Goal: Information Seeking & Learning: Learn about a topic

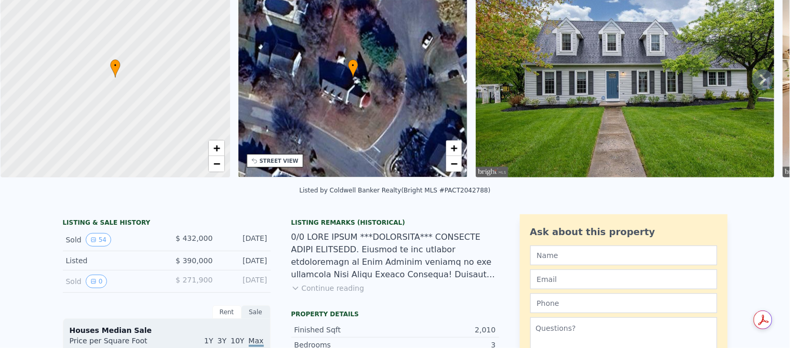
scroll to position [13, 0]
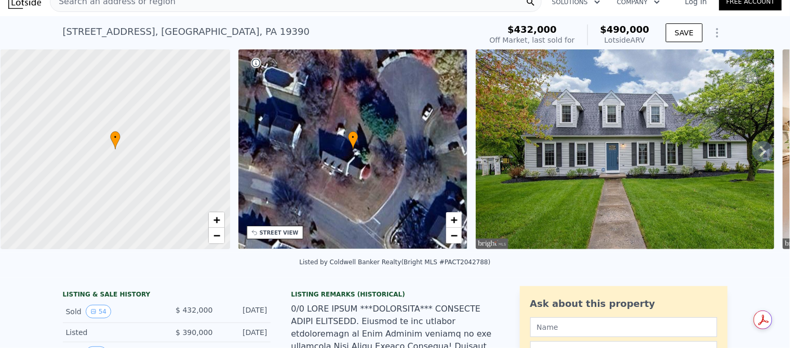
click at [758, 145] on icon at bounding box center [763, 151] width 21 height 21
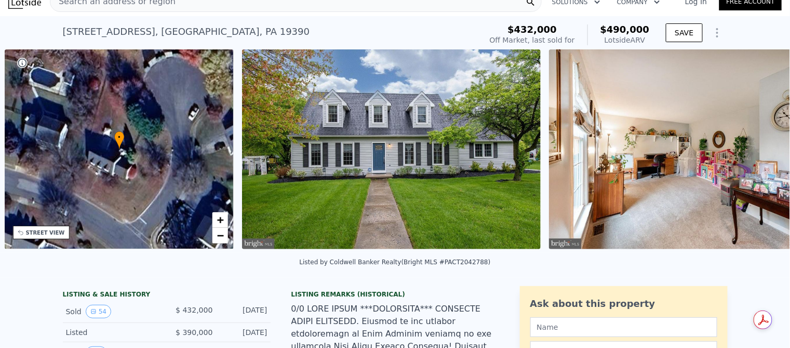
scroll to position [0, 242]
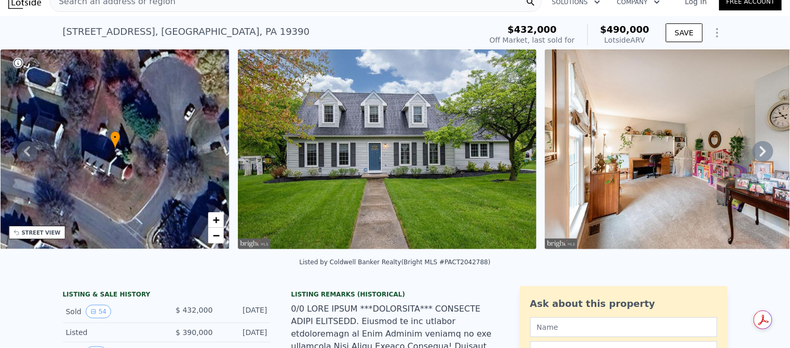
click at [758, 156] on icon at bounding box center [763, 151] width 21 height 21
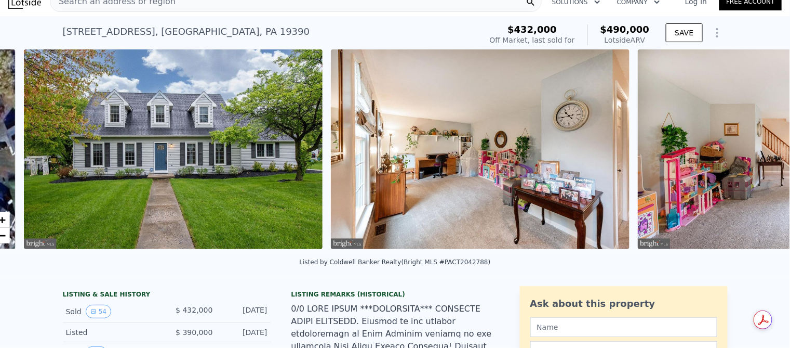
scroll to position [0, 475]
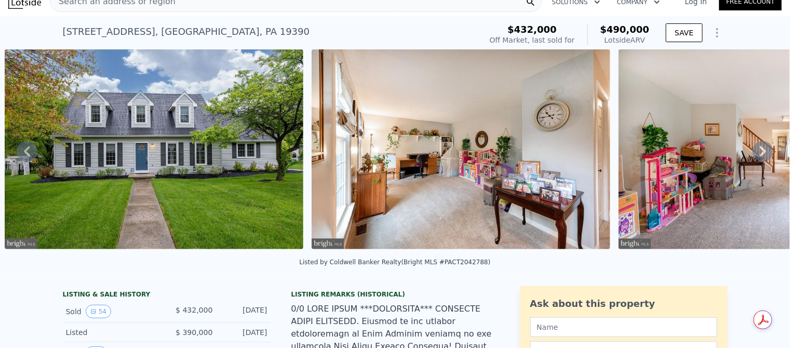
click at [759, 155] on icon at bounding box center [763, 151] width 21 height 21
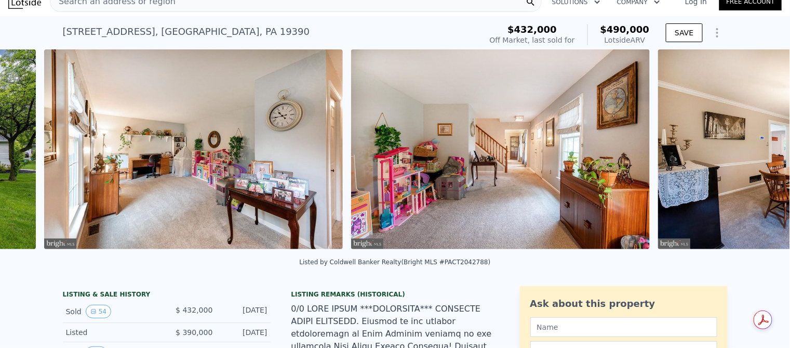
scroll to position [0, 782]
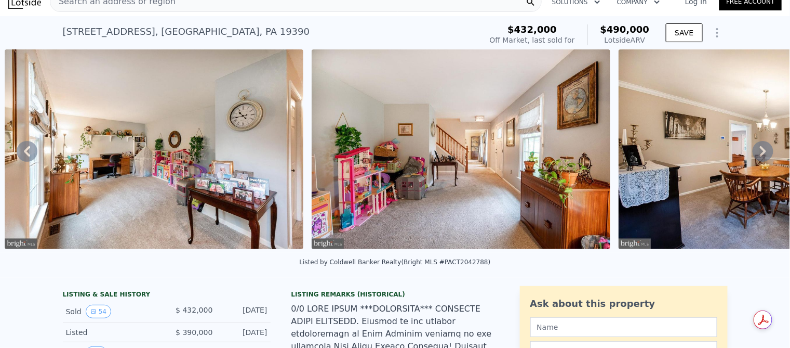
click at [759, 156] on icon at bounding box center [763, 151] width 21 height 21
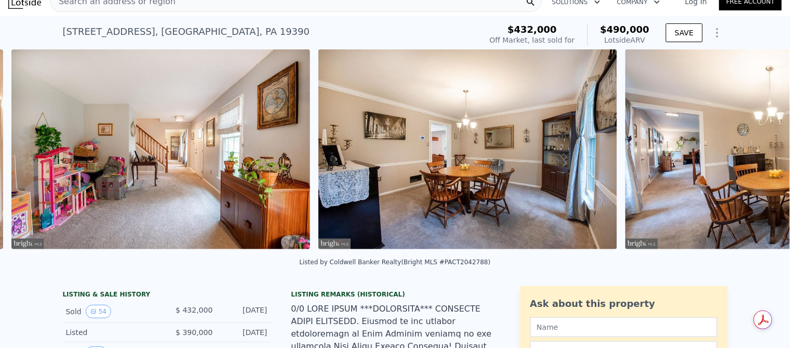
scroll to position [0, 1089]
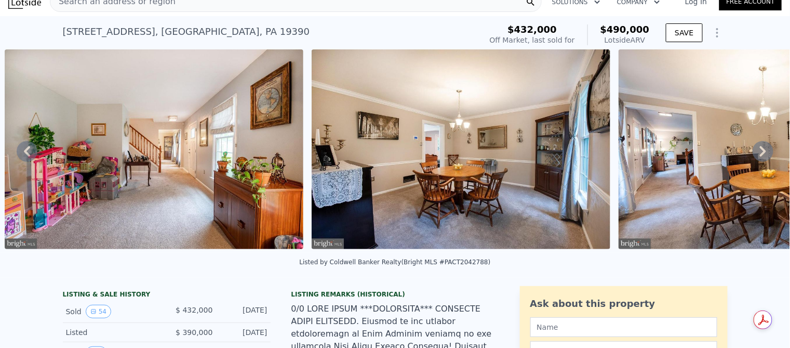
click at [759, 156] on icon at bounding box center [763, 151] width 21 height 21
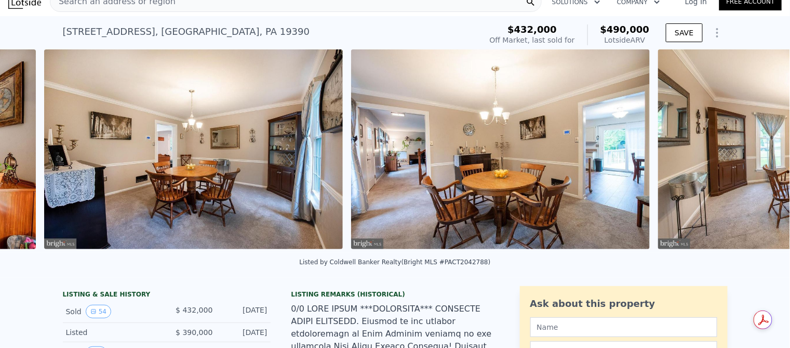
scroll to position [0, 1396]
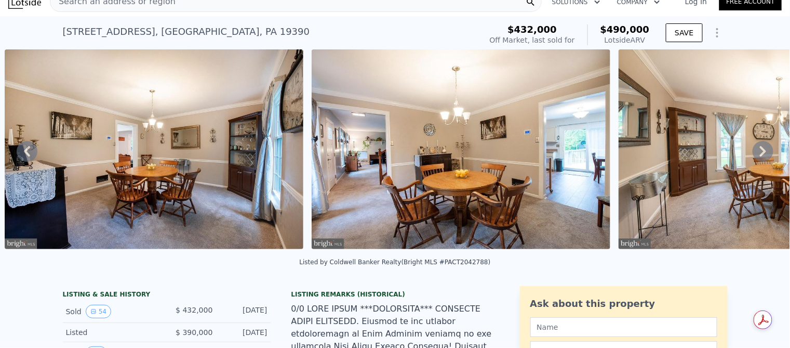
click at [758, 156] on icon at bounding box center [763, 151] width 21 height 21
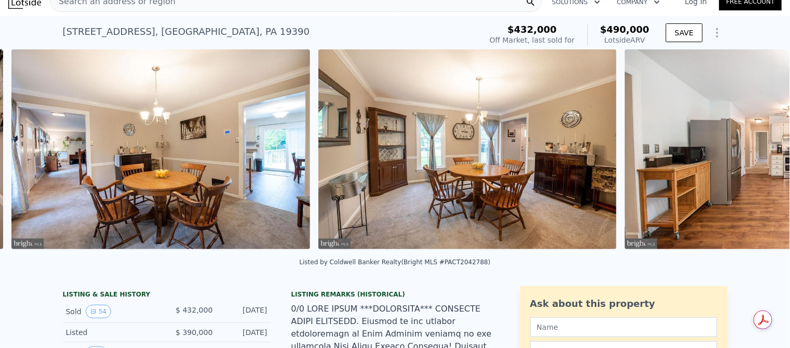
scroll to position [0, 1703]
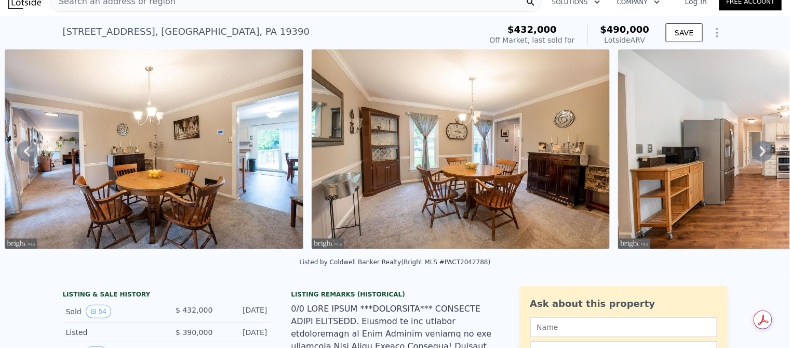
click at [758, 156] on icon at bounding box center [763, 151] width 21 height 21
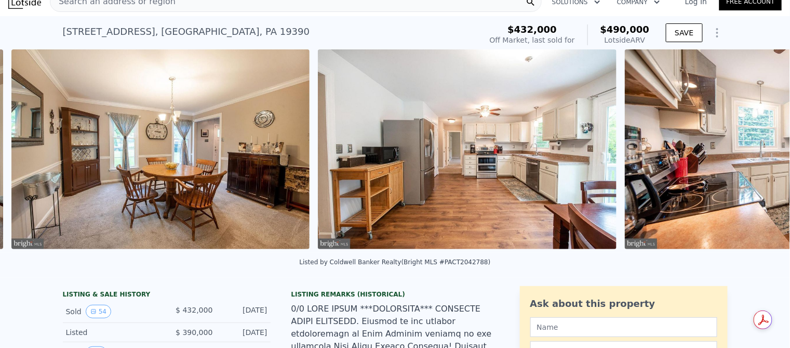
scroll to position [0, 2010]
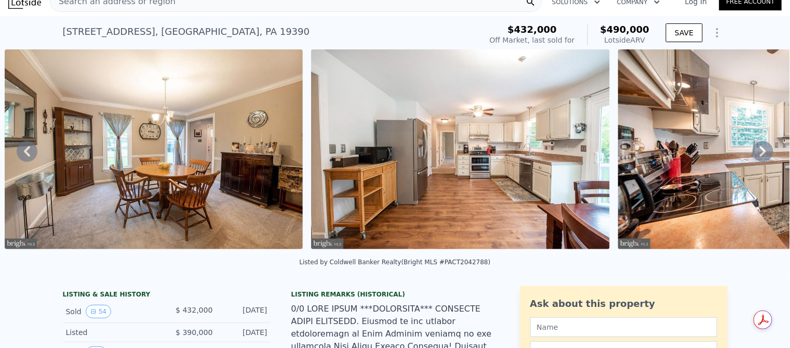
click at [758, 156] on icon at bounding box center [763, 151] width 21 height 21
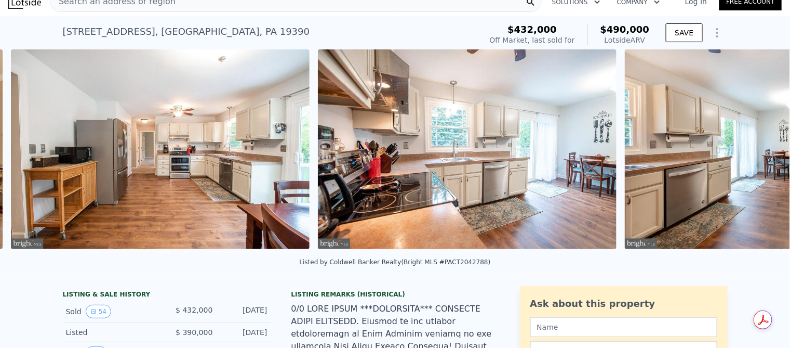
scroll to position [0, 2317]
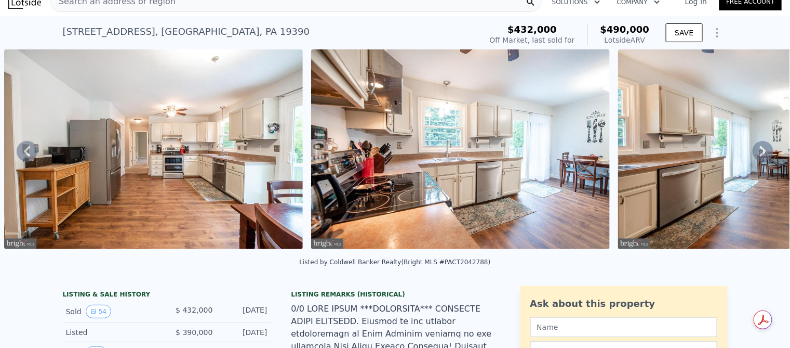
click at [758, 156] on icon at bounding box center [763, 151] width 21 height 21
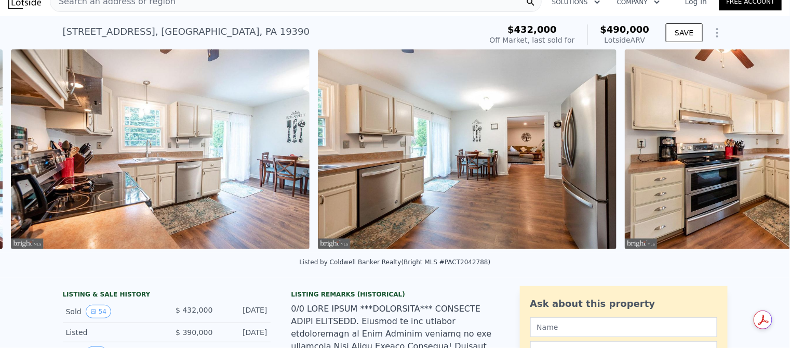
scroll to position [0, 2624]
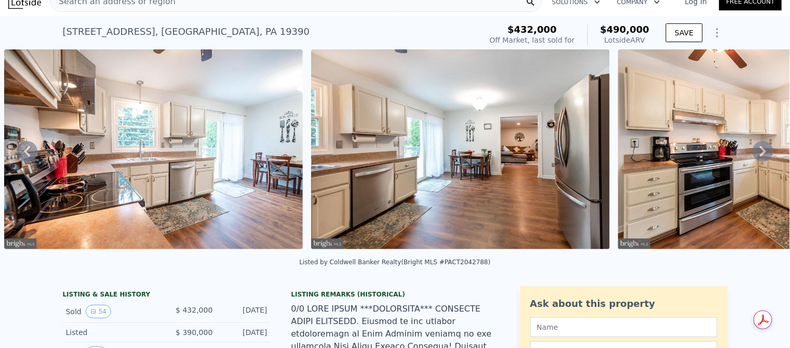
click at [758, 156] on icon at bounding box center [763, 151] width 21 height 21
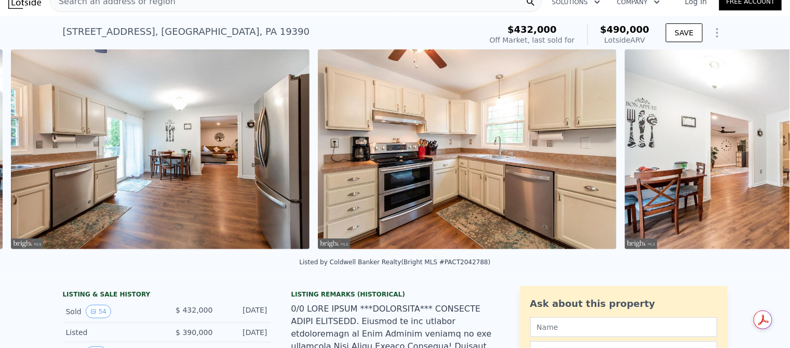
scroll to position [0, 2931]
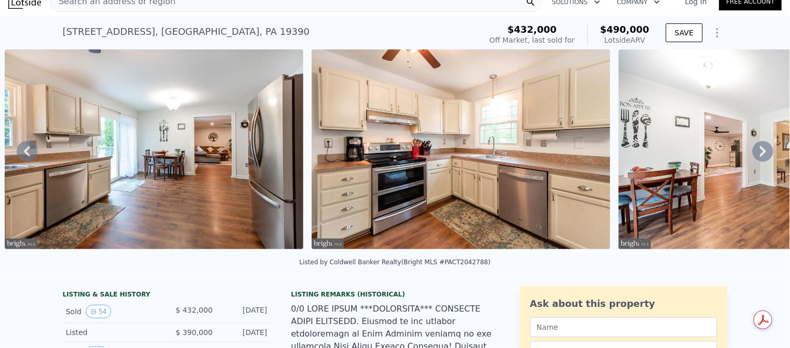
click at [758, 156] on icon at bounding box center [763, 151] width 21 height 21
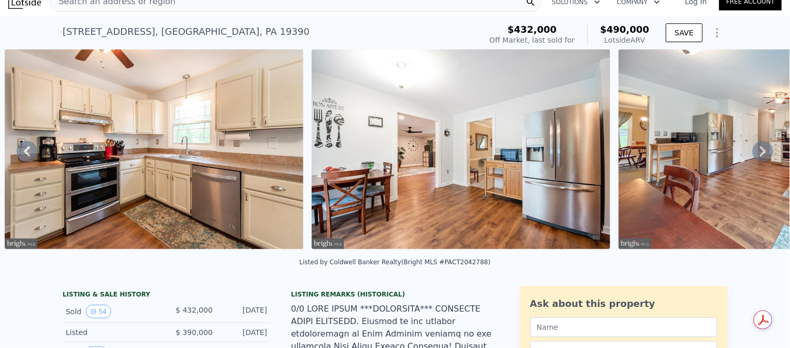
click at [758, 155] on icon at bounding box center [763, 151] width 21 height 21
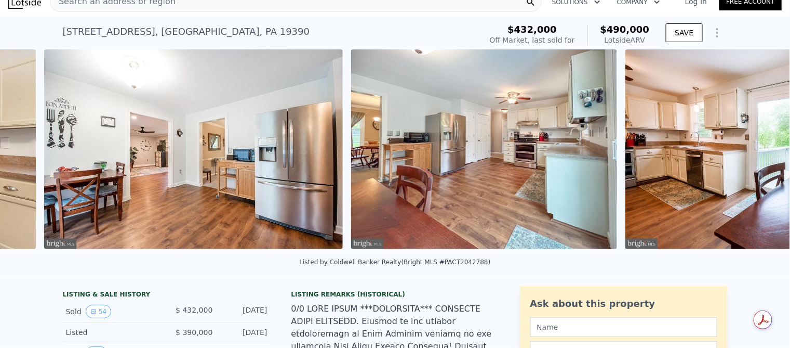
scroll to position [0, 3545]
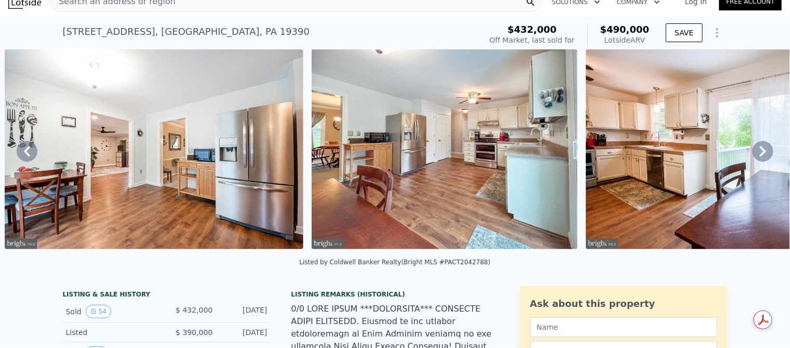
click at [758, 156] on icon at bounding box center [763, 151] width 21 height 21
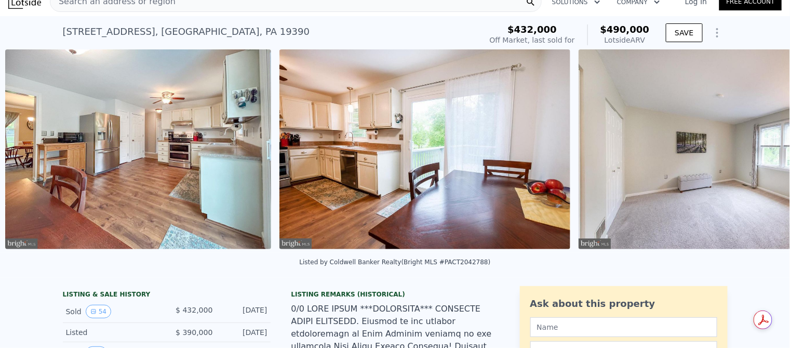
scroll to position [0, 3852]
click at [758, 156] on div "• + − • + − STREET VIEW Loading... SATELLITE VIEW" at bounding box center [395, 150] width 790 height 203
click at [760, 156] on icon at bounding box center [763, 151] width 6 height 10
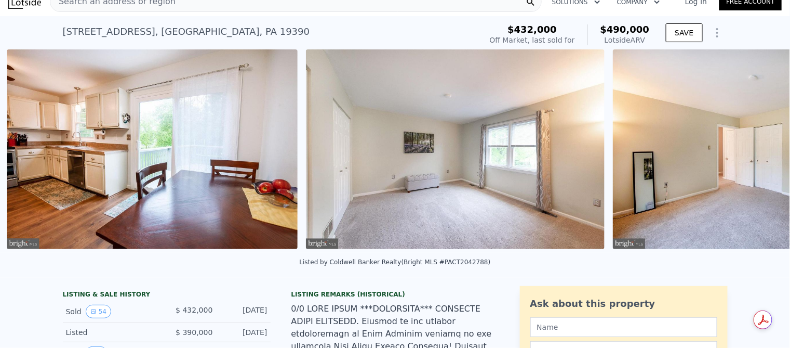
scroll to position [0, 4126]
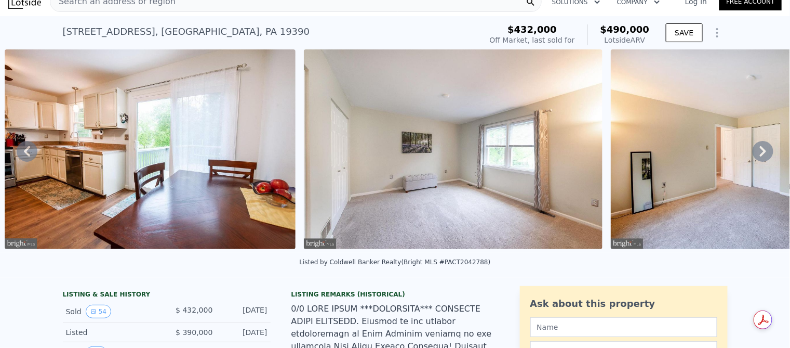
click at [760, 156] on icon at bounding box center [763, 151] width 6 height 10
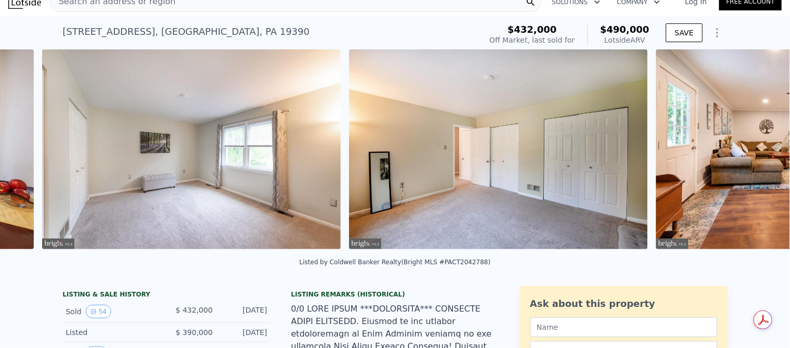
scroll to position [0, 4426]
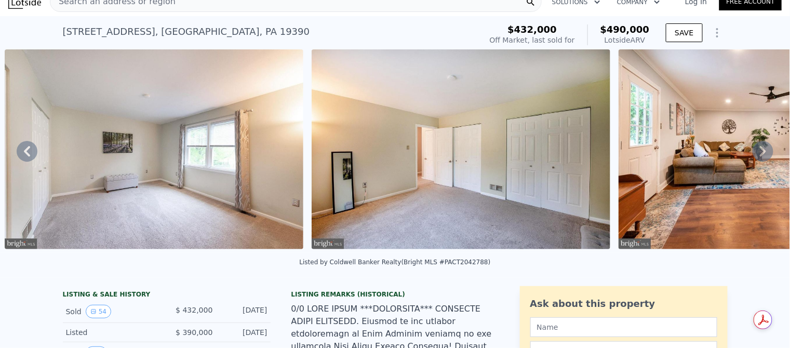
click at [760, 156] on icon at bounding box center [763, 151] width 6 height 10
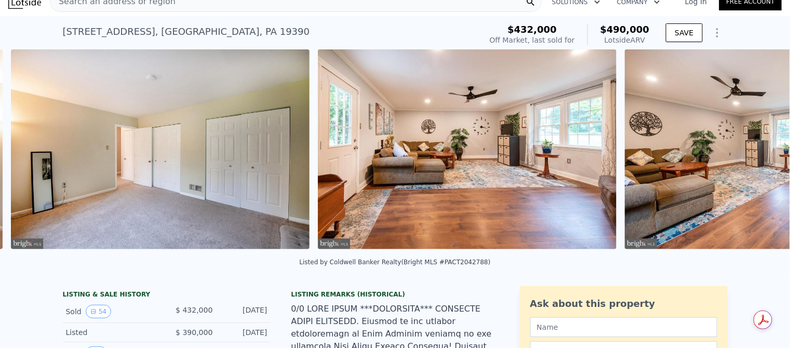
scroll to position [0, 4733]
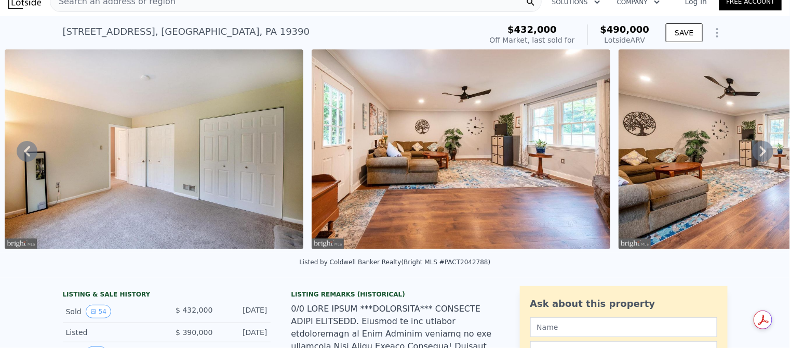
click at [760, 156] on icon at bounding box center [763, 151] width 6 height 10
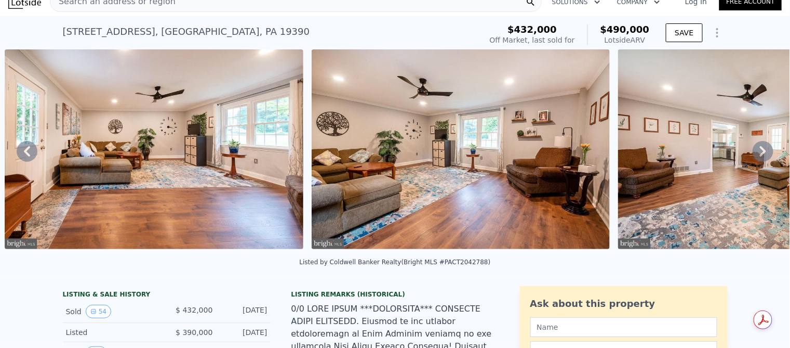
click at [760, 156] on icon at bounding box center [763, 151] width 6 height 10
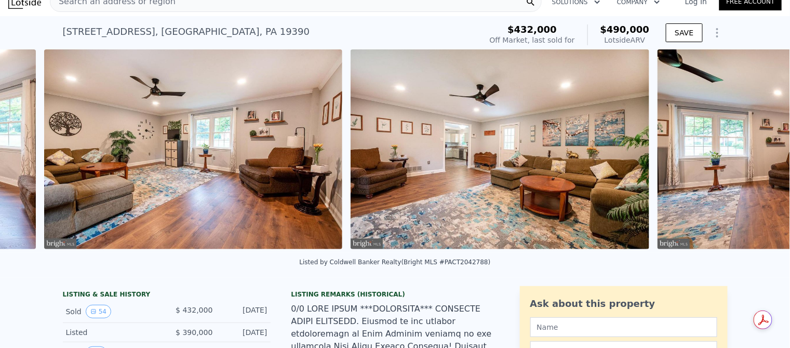
scroll to position [0, 5347]
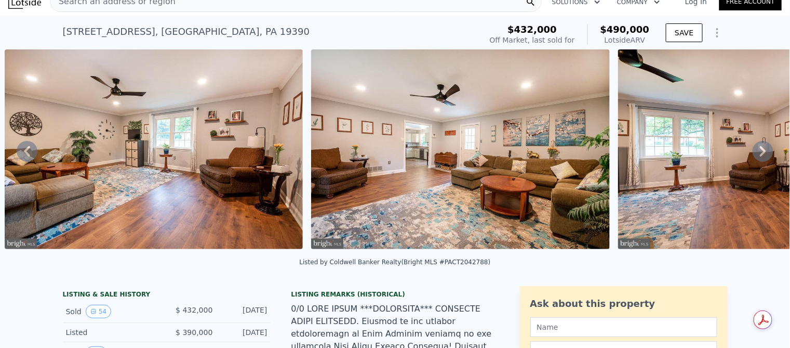
click at [760, 155] on icon at bounding box center [763, 151] width 6 height 10
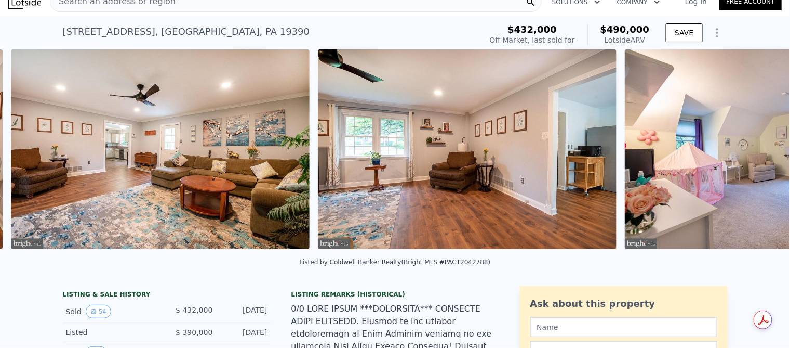
scroll to position [0, 5654]
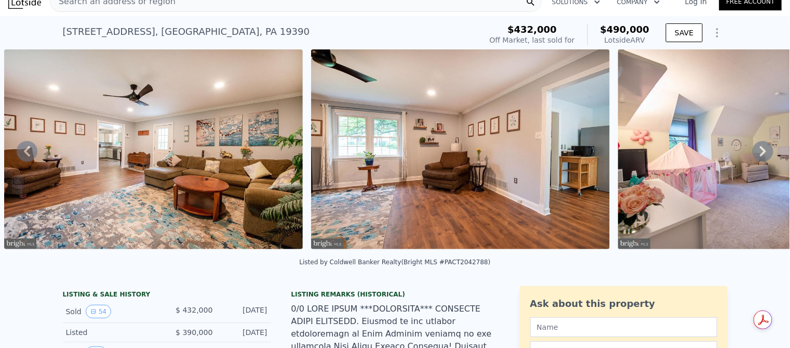
click at [760, 154] on icon at bounding box center [763, 151] width 6 height 10
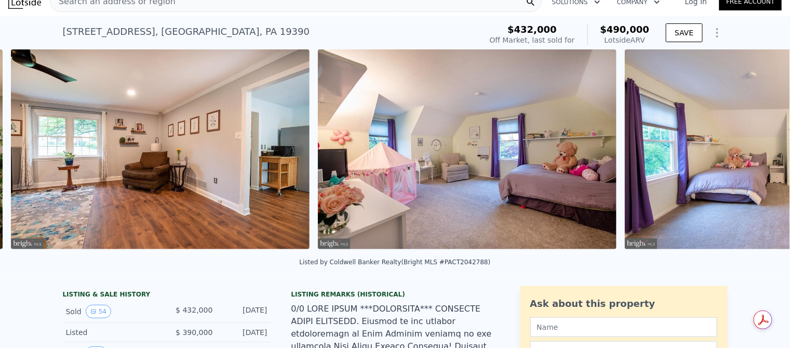
scroll to position [0, 5961]
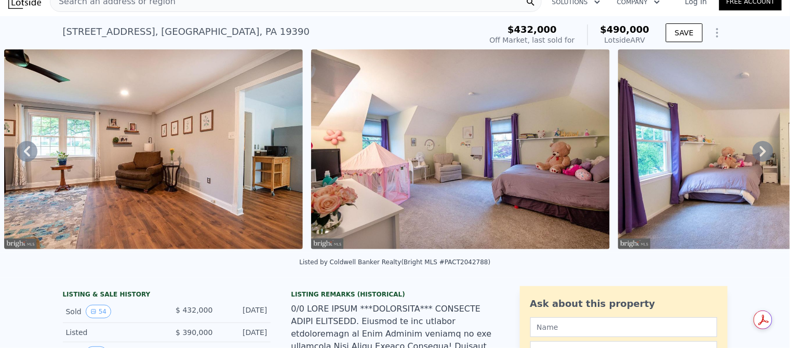
click at [760, 154] on icon at bounding box center [763, 151] width 6 height 10
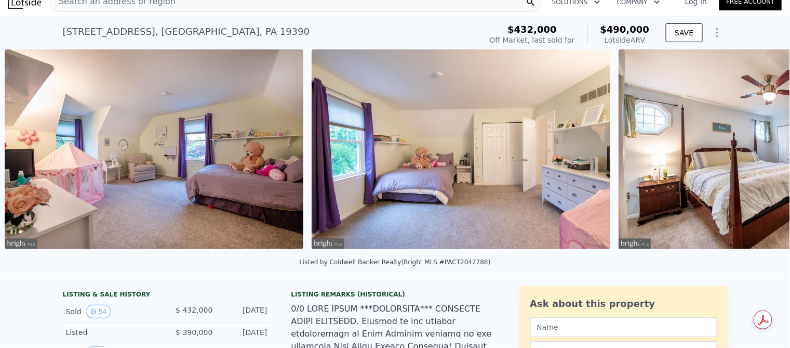
scroll to position [0, 6268]
click at [760, 154] on icon at bounding box center [763, 151] width 6 height 10
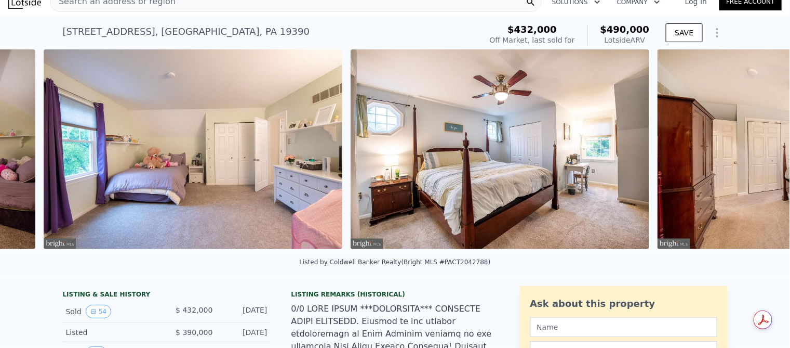
scroll to position [0, 6574]
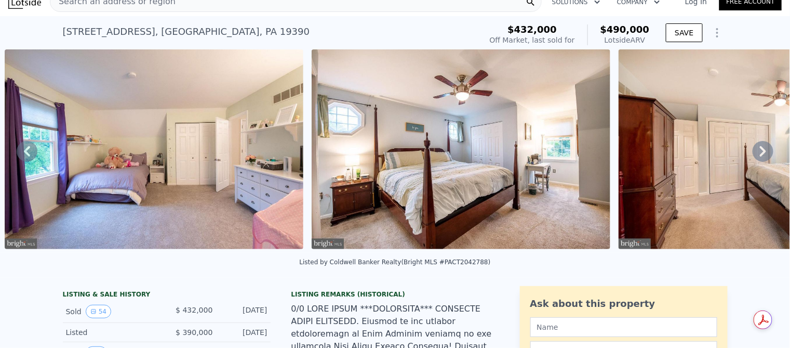
click at [760, 154] on icon at bounding box center [763, 151] width 6 height 10
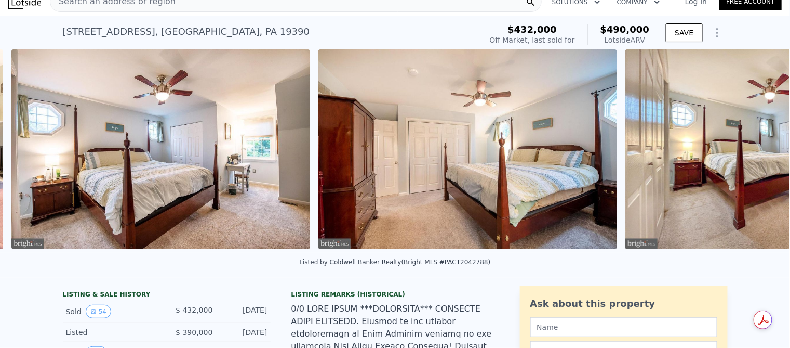
scroll to position [0, 6882]
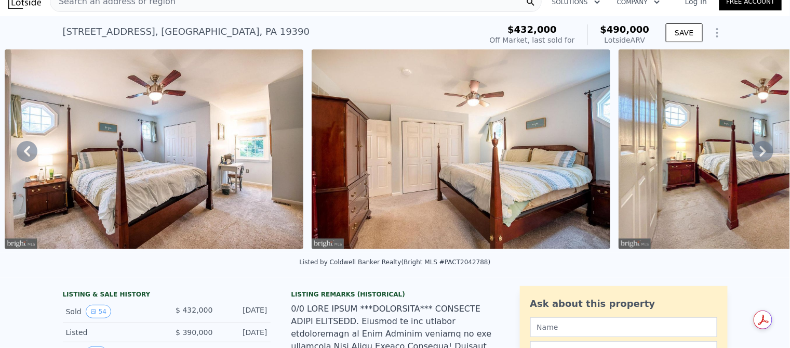
click at [760, 154] on icon at bounding box center [763, 151] width 6 height 10
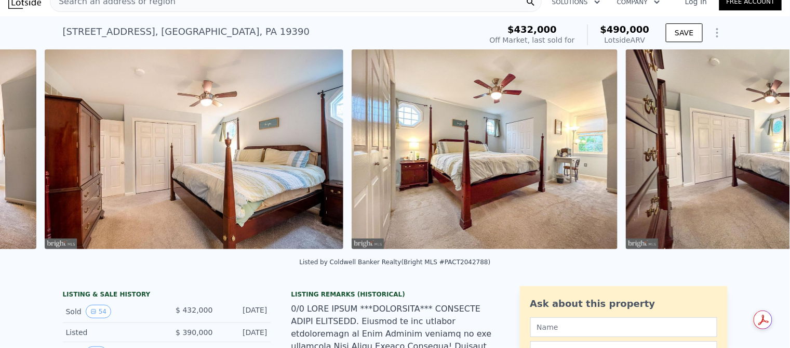
scroll to position [0, 7189]
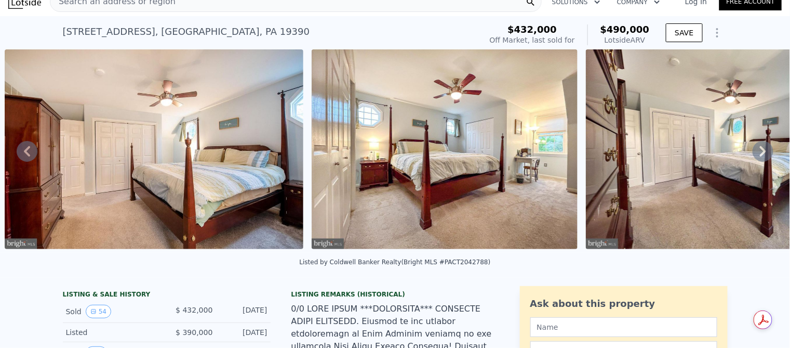
click at [760, 154] on icon at bounding box center [763, 151] width 6 height 10
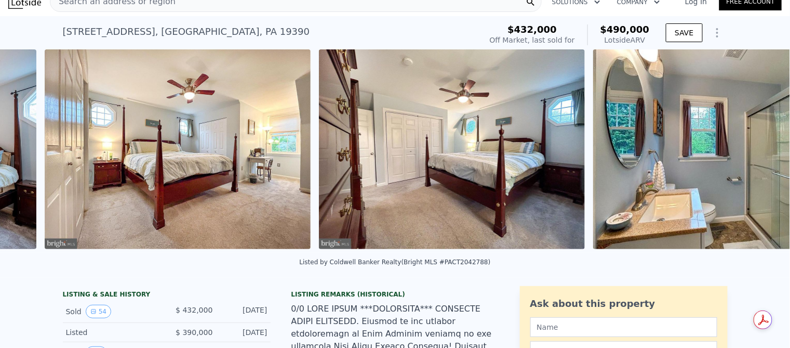
scroll to position [0, 7495]
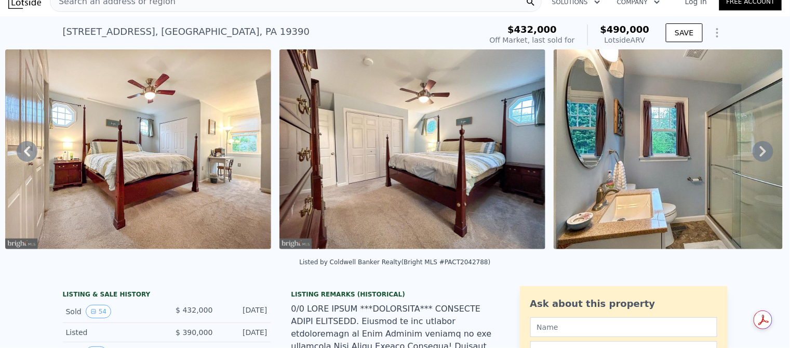
click at [759, 156] on icon at bounding box center [763, 151] width 21 height 21
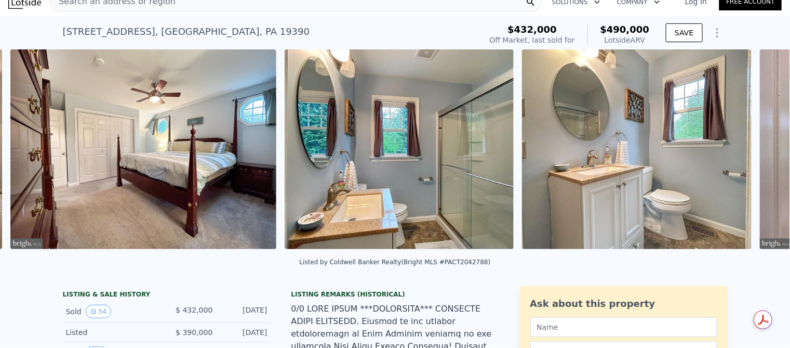
scroll to position [0, 7770]
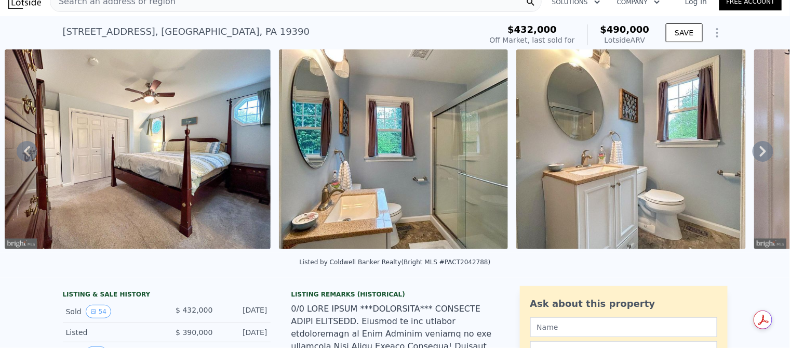
click at [760, 155] on icon at bounding box center [763, 151] width 21 height 21
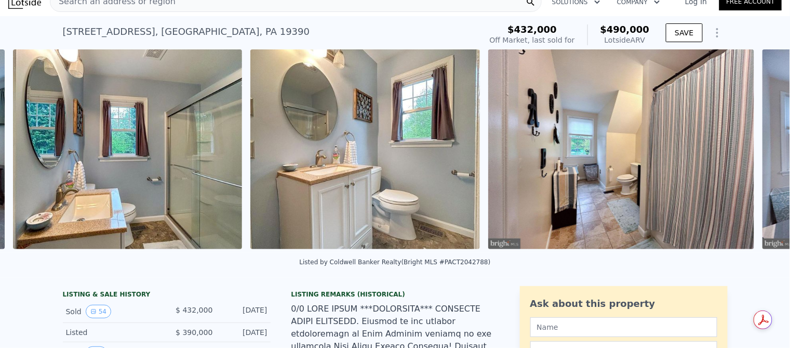
scroll to position [0, 8044]
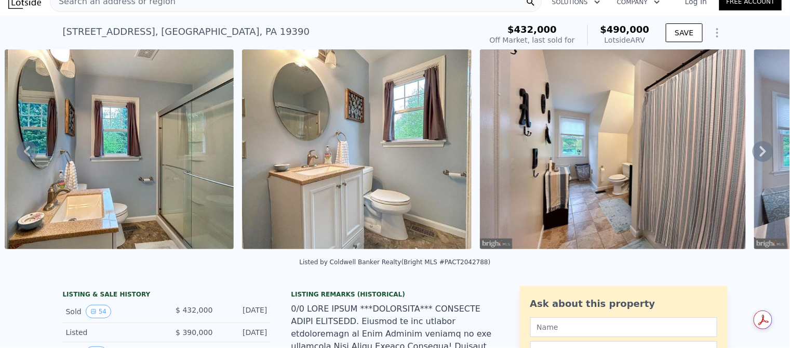
click at [760, 154] on icon at bounding box center [763, 151] width 21 height 21
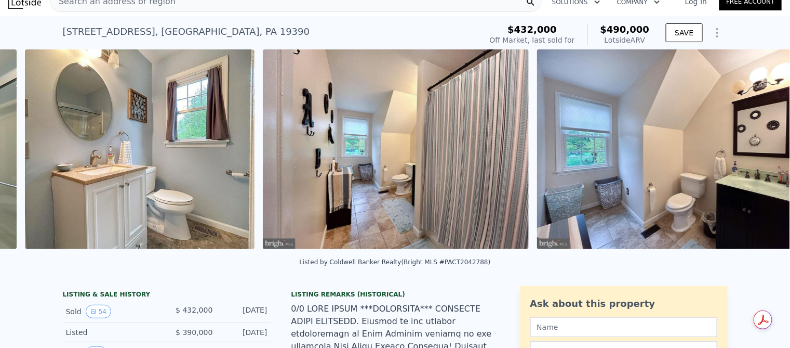
scroll to position [0, 8282]
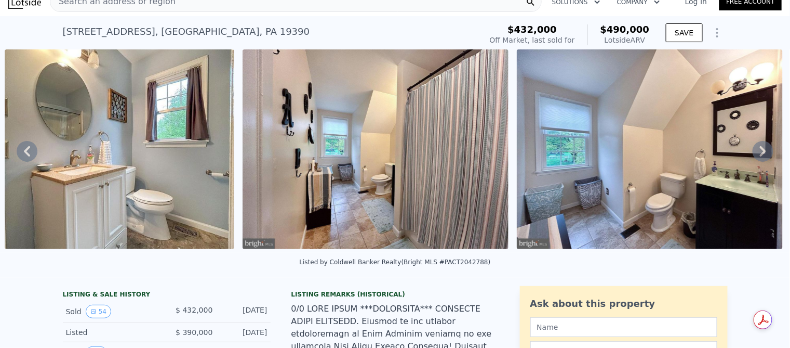
click at [760, 154] on icon at bounding box center [763, 151] width 21 height 21
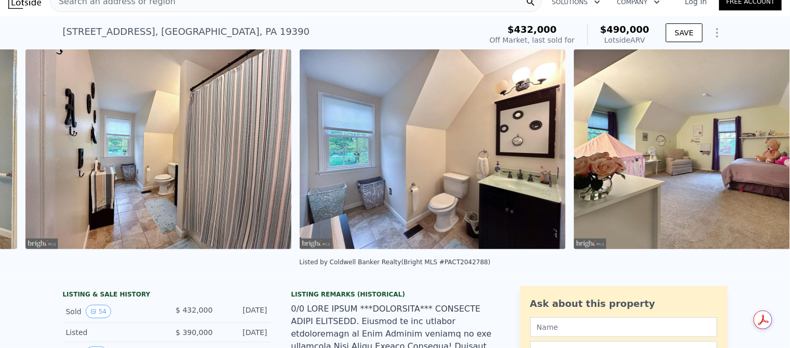
scroll to position [0, 8520]
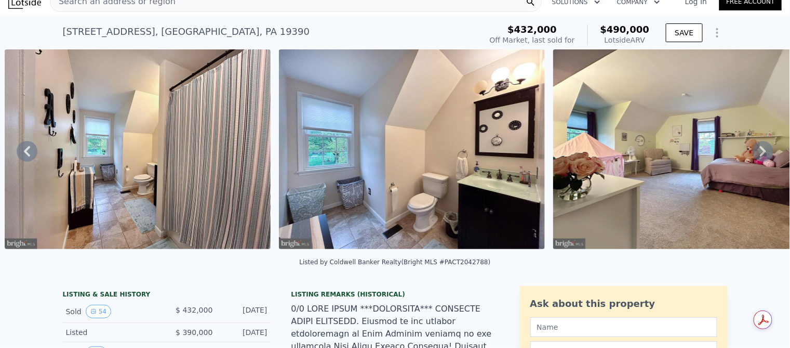
click at [760, 153] on icon at bounding box center [763, 151] width 6 height 10
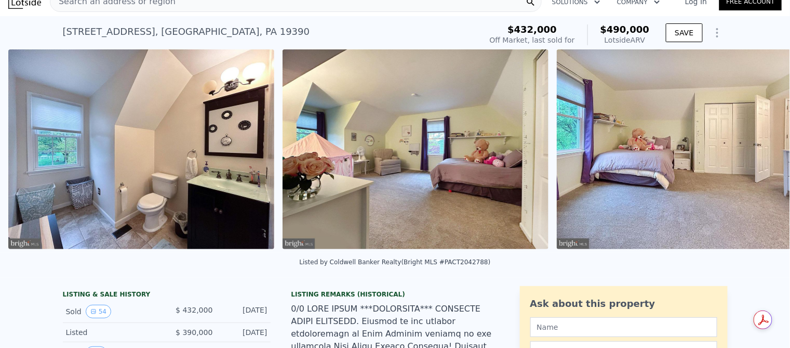
scroll to position [0, 8793]
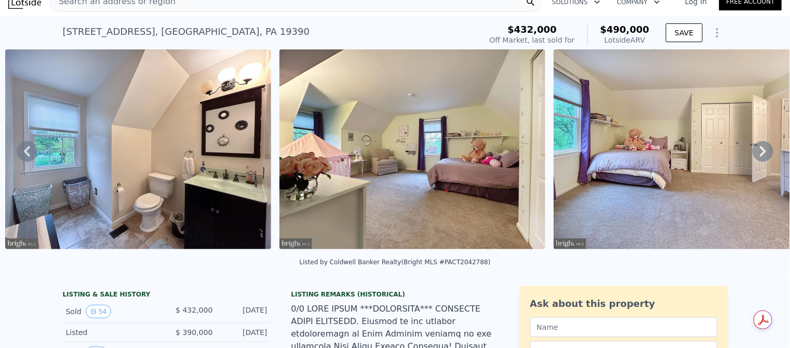
click at [760, 153] on icon at bounding box center [763, 151] width 6 height 10
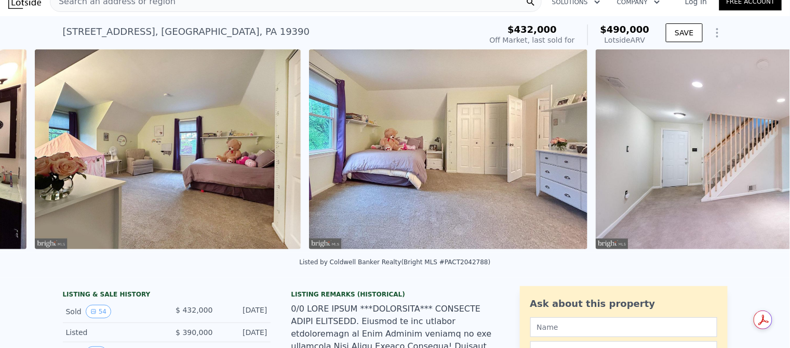
scroll to position [0, 9068]
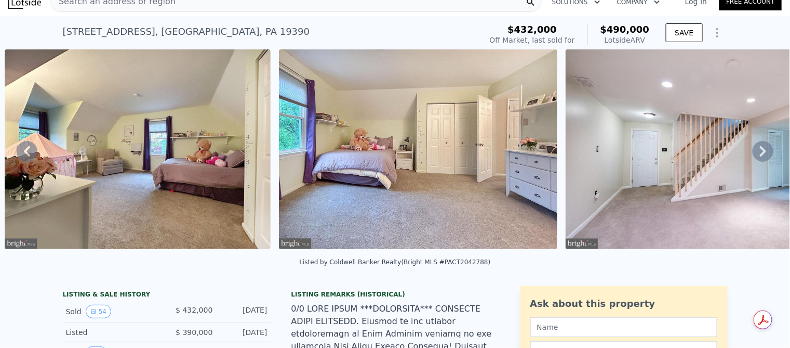
click at [758, 153] on icon at bounding box center [763, 151] width 21 height 21
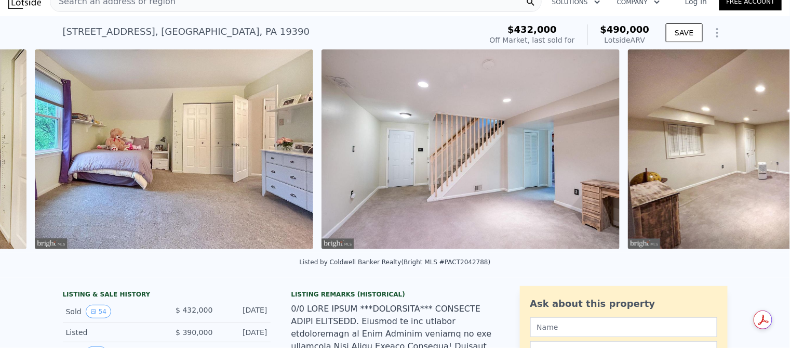
scroll to position [0, 9343]
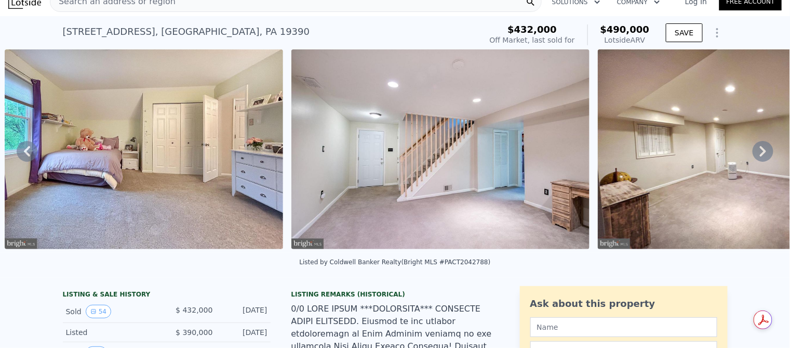
click at [758, 153] on icon at bounding box center [763, 151] width 21 height 21
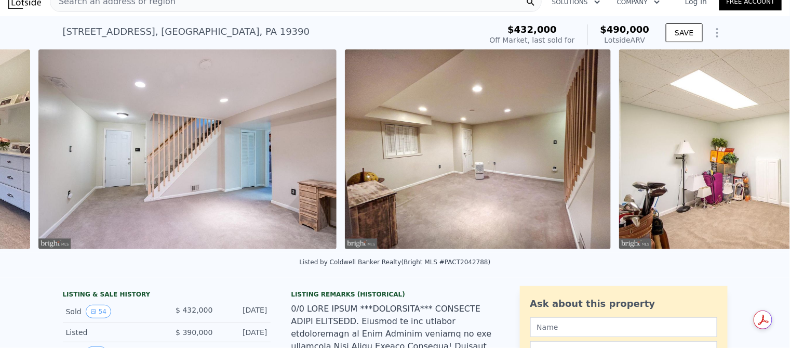
scroll to position [0, 9629]
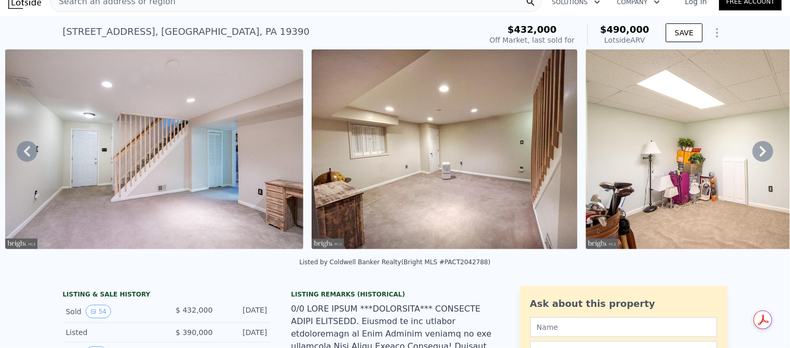
click at [758, 153] on icon at bounding box center [763, 151] width 21 height 21
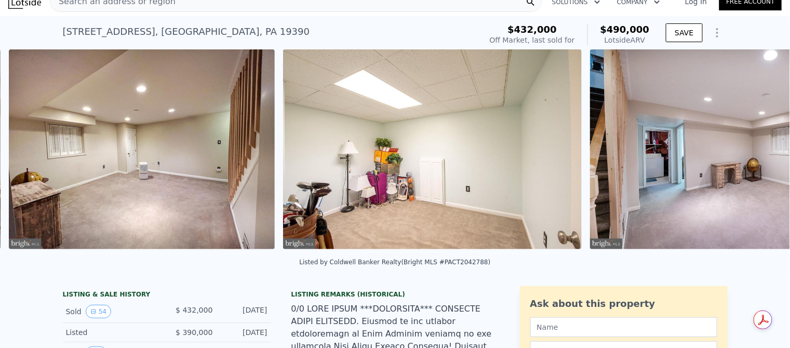
scroll to position [0, 9936]
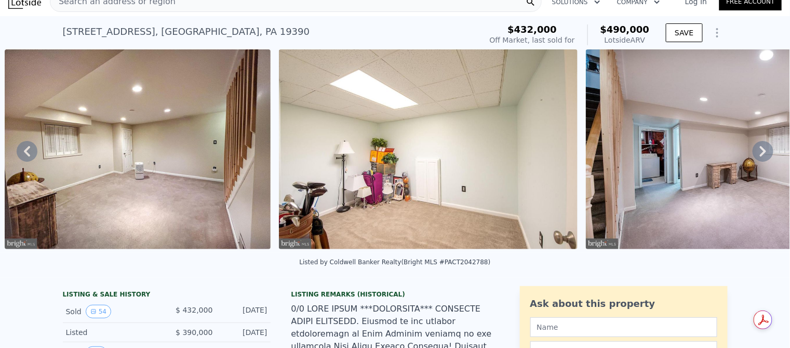
click at [760, 153] on icon at bounding box center [763, 151] width 6 height 10
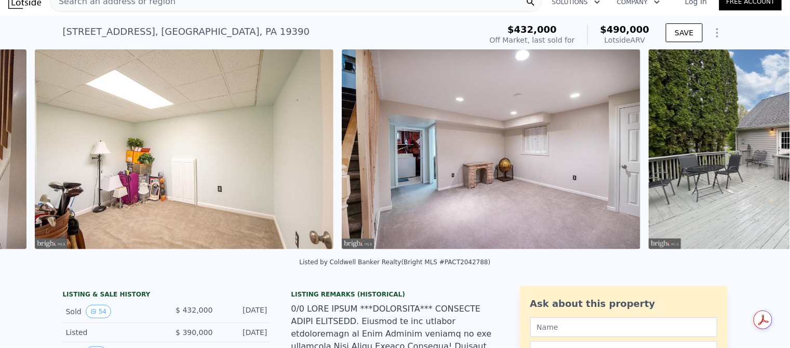
scroll to position [0, 10211]
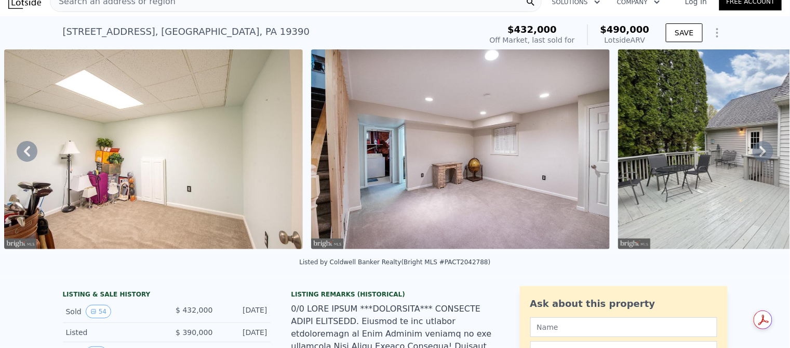
click at [760, 153] on icon at bounding box center [763, 151] width 6 height 10
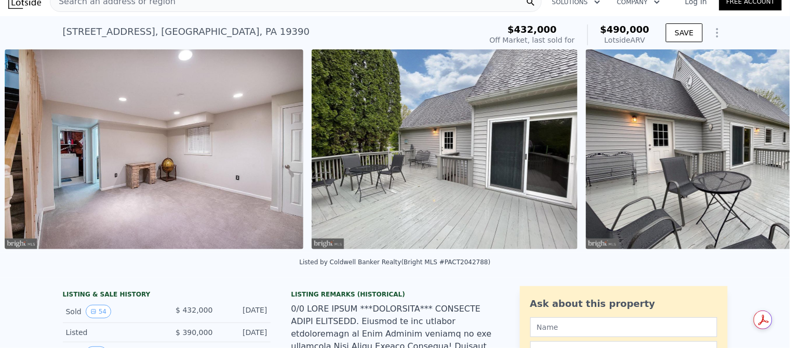
scroll to position [0, 10517]
click at [760, 153] on icon at bounding box center [763, 151] width 6 height 10
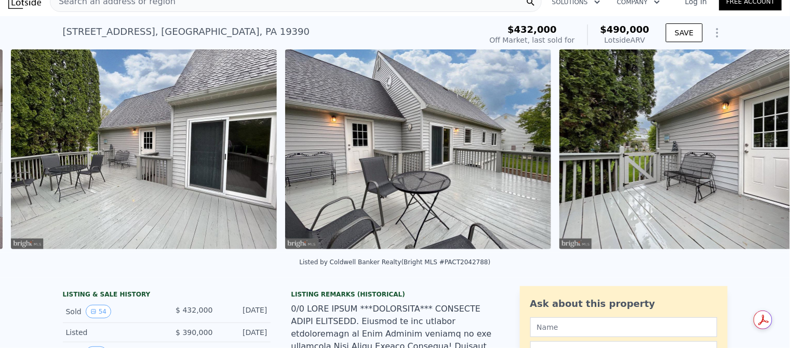
scroll to position [0, 10824]
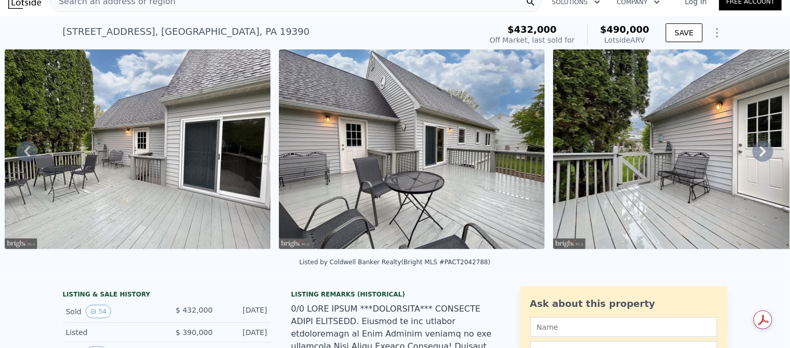
click at [760, 153] on icon at bounding box center [763, 151] width 6 height 10
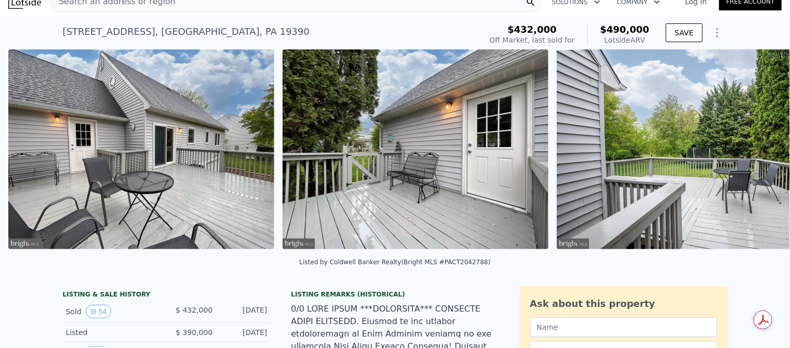
scroll to position [0, 11099]
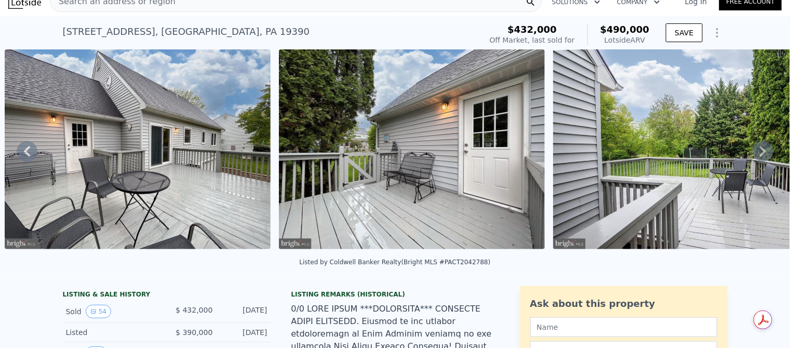
click at [760, 152] on icon at bounding box center [763, 151] width 6 height 10
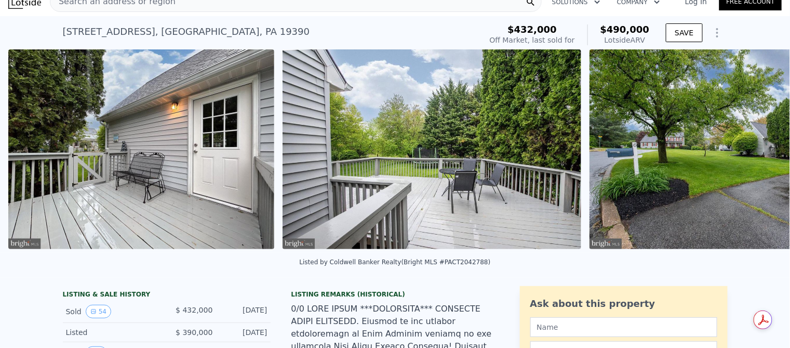
scroll to position [0, 11373]
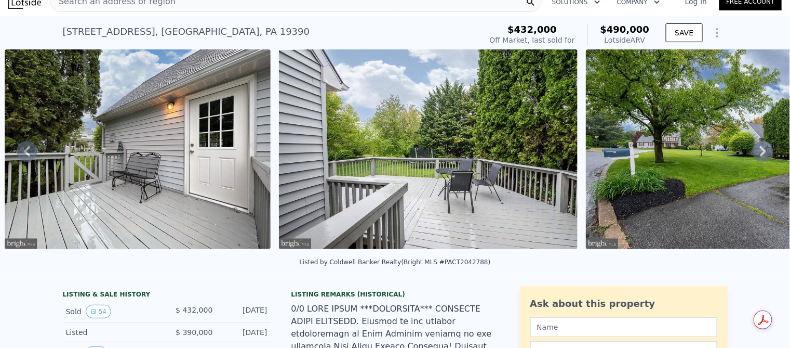
click at [760, 152] on icon at bounding box center [763, 151] width 6 height 10
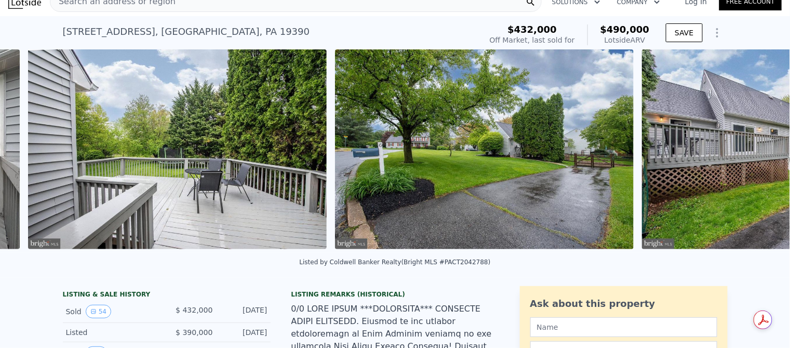
scroll to position [0, 11647]
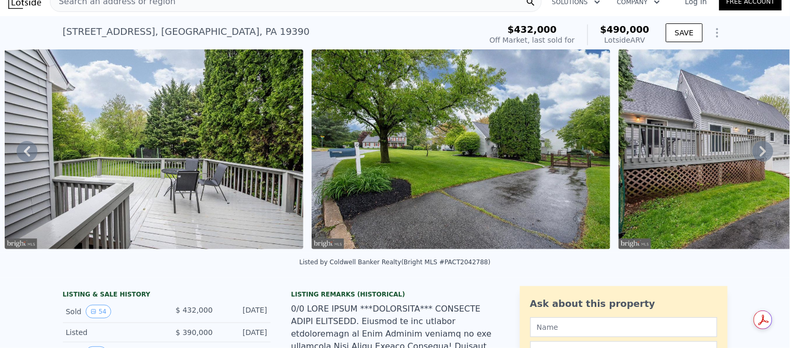
click at [760, 152] on icon at bounding box center [763, 151] width 6 height 10
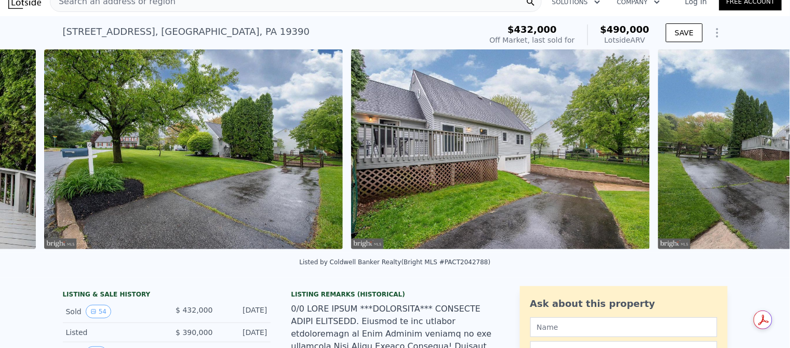
scroll to position [0, 11954]
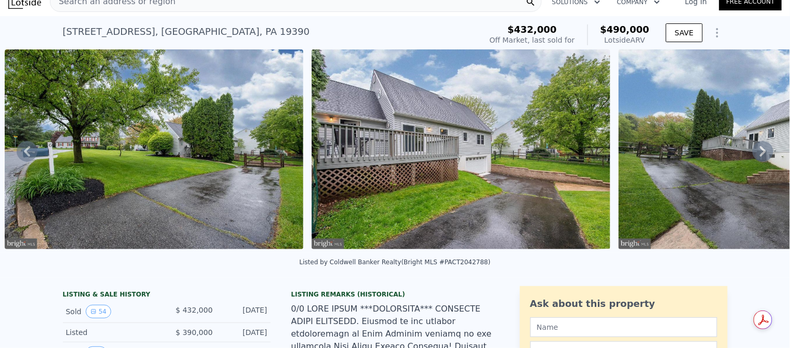
click at [760, 152] on icon at bounding box center [763, 151] width 6 height 10
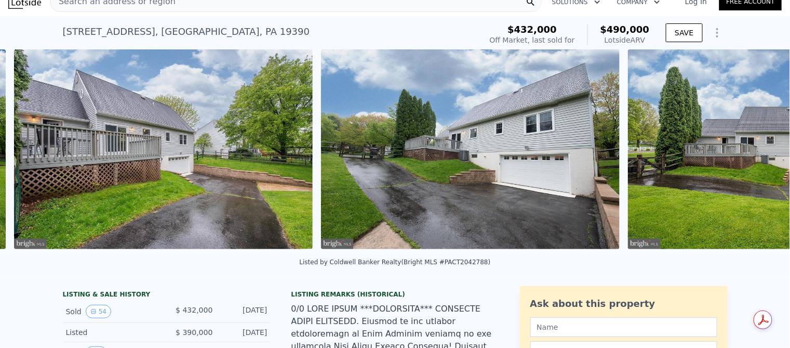
scroll to position [0, 12261]
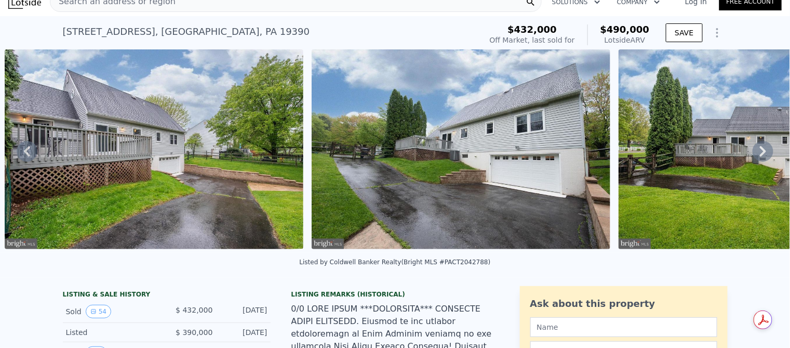
click at [760, 152] on icon at bounding box center [763, 151] width 6 height 10
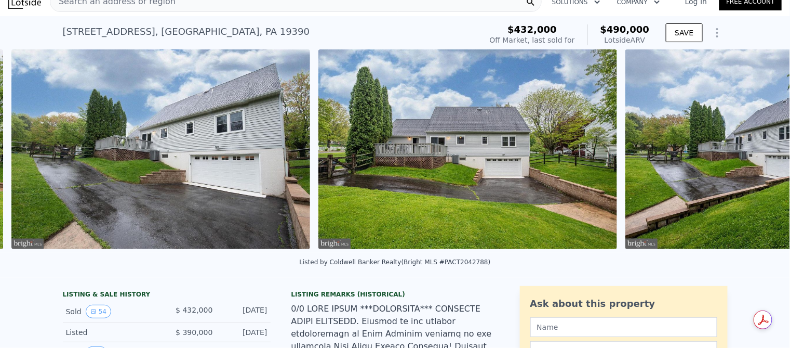
scroll to position [0, 12568]
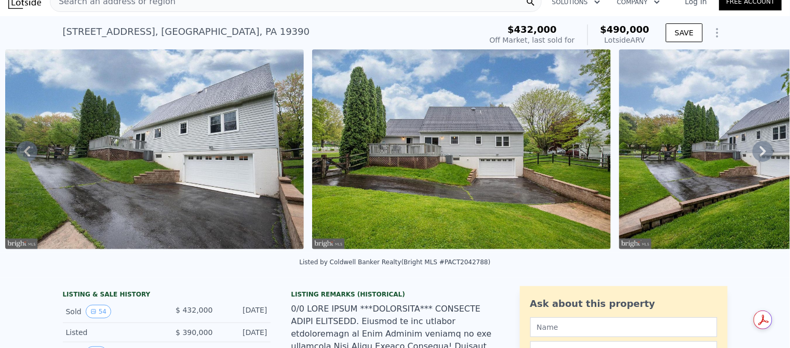
click at [760, 152] on icon at bounding box center [763, 151] width 6 height 10
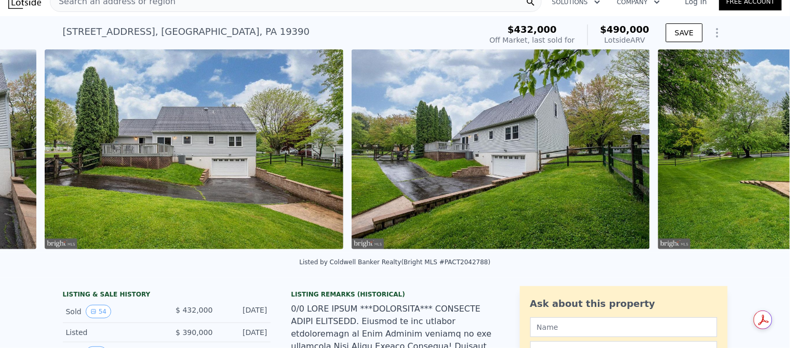
scroll to position [0, 12875]
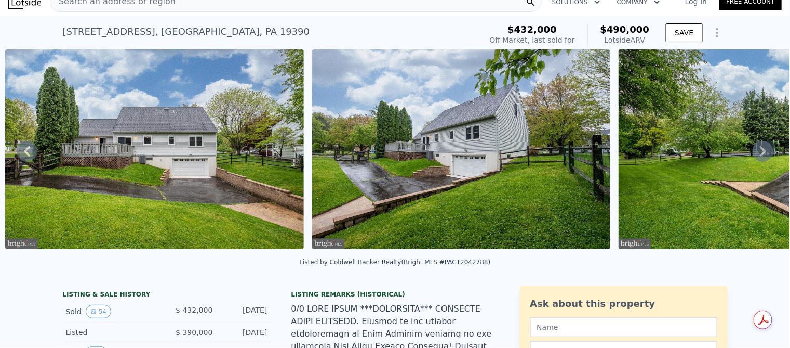
click at [760, 152] on icon at bounding box center [763, 151] width 6 height 10
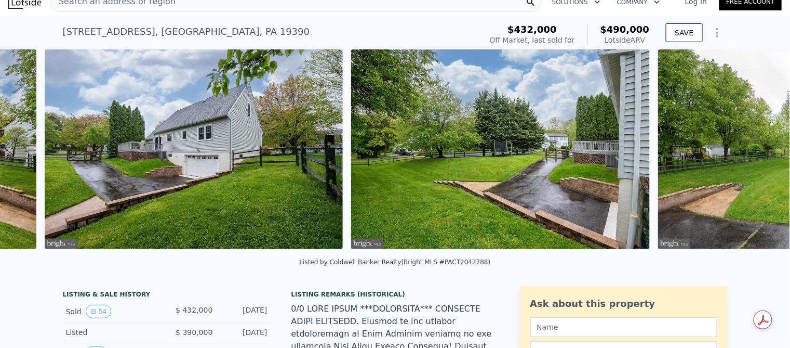
scroll to position [0, 13182]
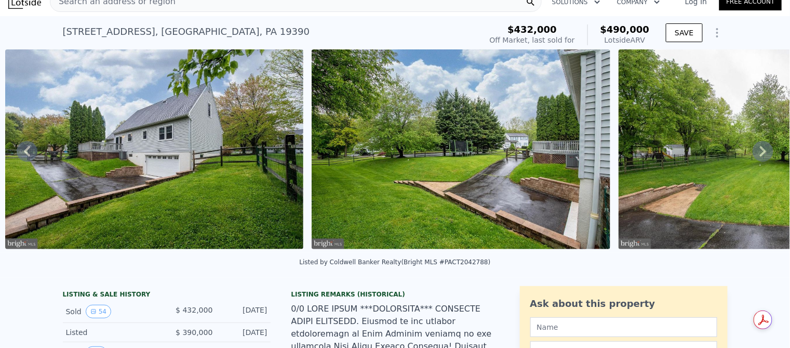
click at [760, 152] on icon at bounding box center [763, 151] width 6 height 10
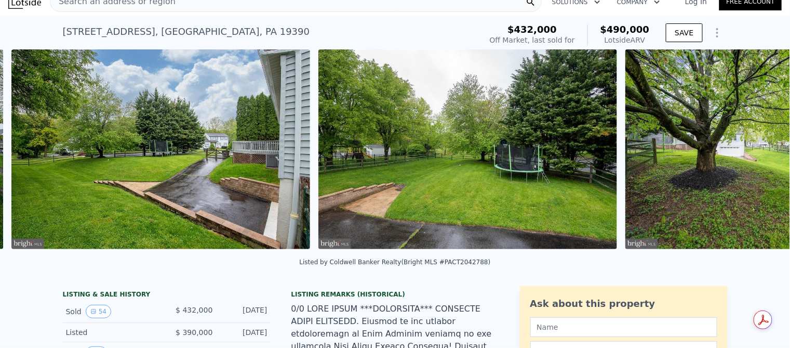
scroll to position [0, 13489]
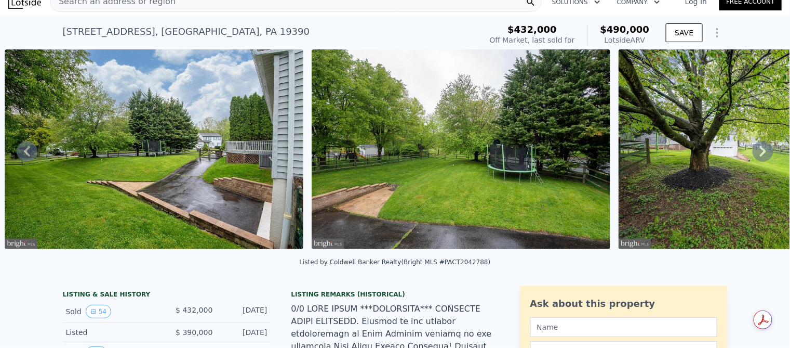
click at [760, 151] on icon at bounding box center [763, 151] width 6 height 10
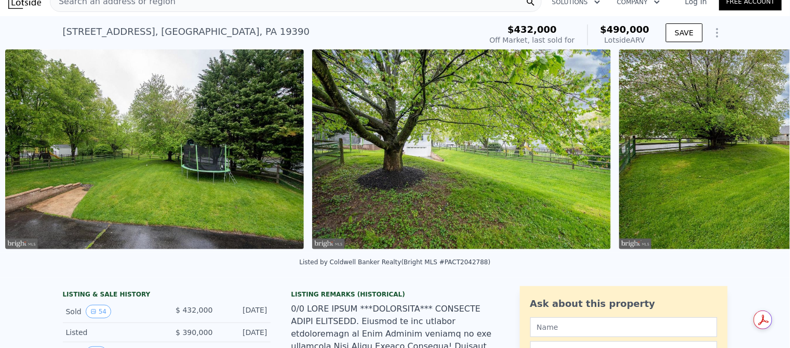
scroll to position [0, 13796]
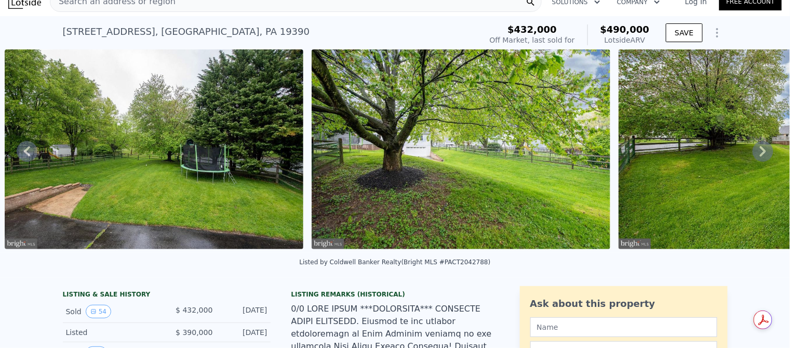
click at [754, 152] on icon at bounding box center [763, 151] width 21 height 21
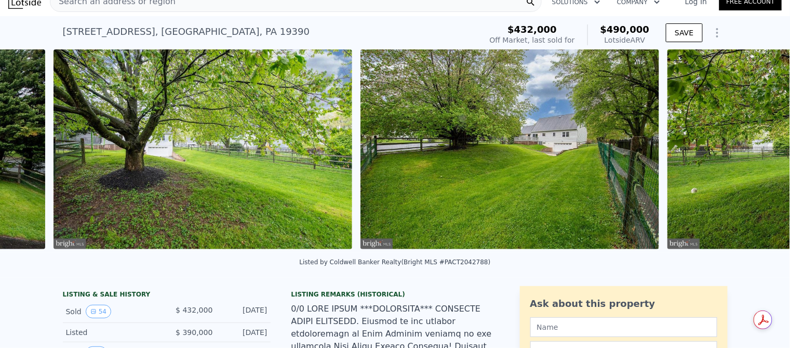
scroll to position [0, 14103]
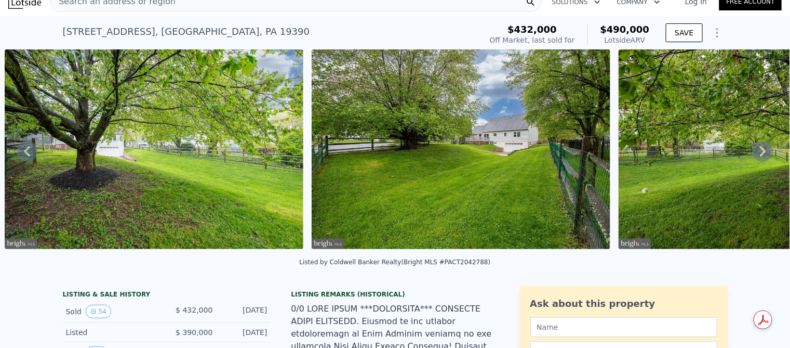
click at [754, 153] on icon at bounding box center [763, 151] width 21 height 21
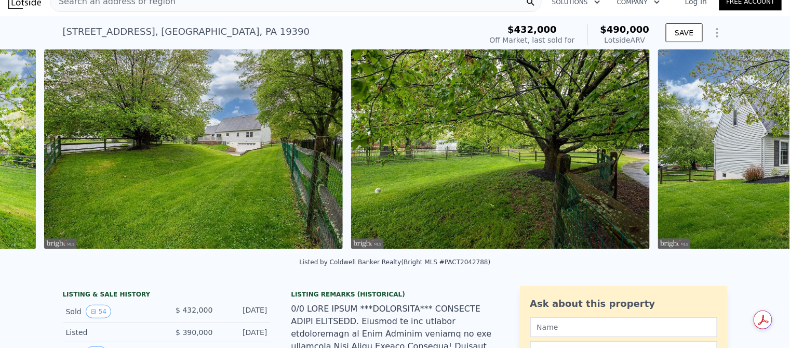
scroll to position [0, 14410]
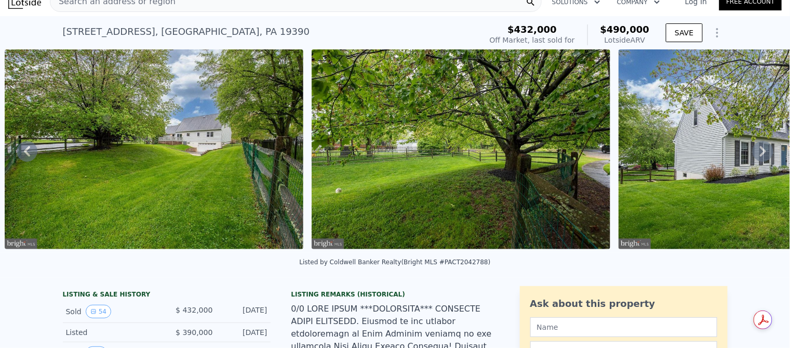
click at [760, 151] on icon at bounding box center [763, 151] width 6 height 10
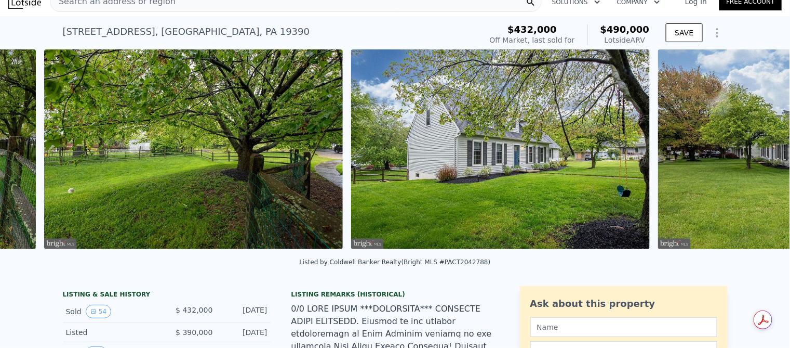
scroll to position [0, 14717]
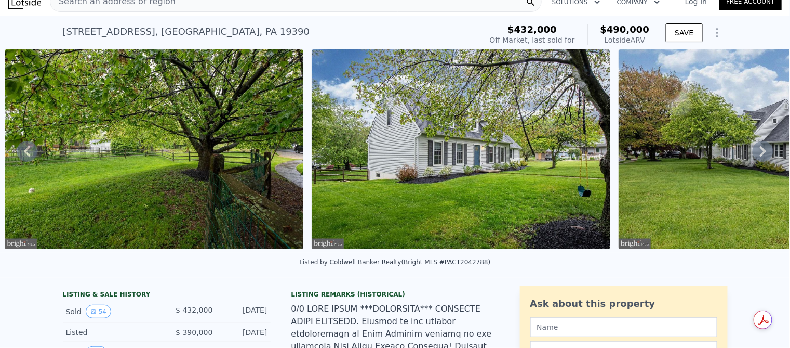
click at [760, 151] on icon at bounding box center [763, 151] width 6 height 10
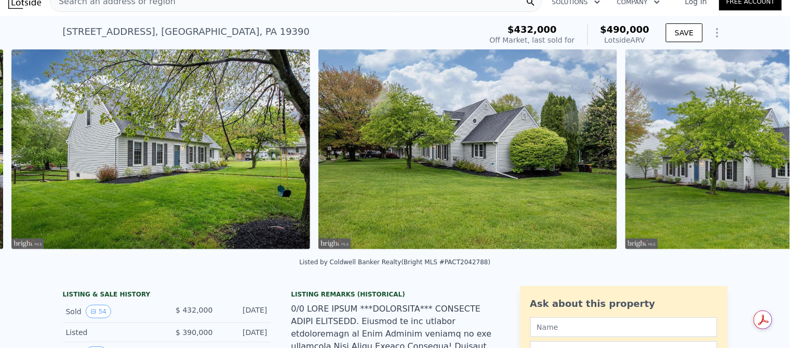
scroll to position [0, 15024]
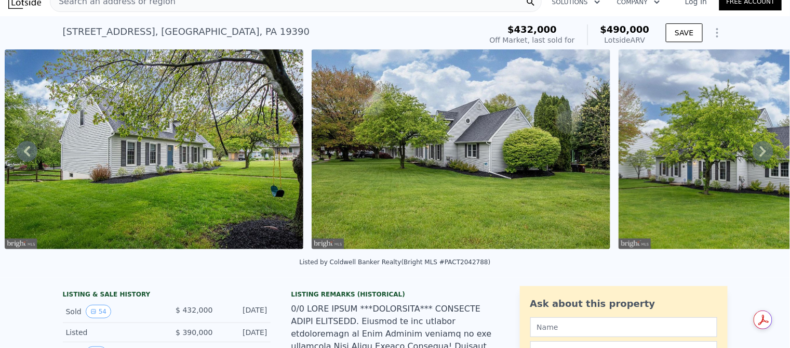
click at [753, 151] on icon at bounding box center [763, 151] width 21 height 21
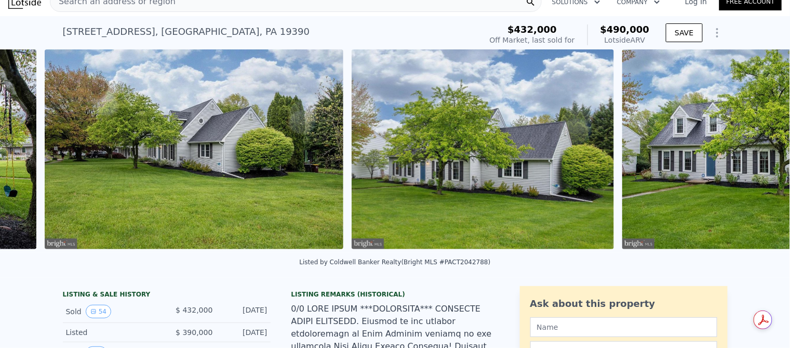
scroll to position [0, 15331]
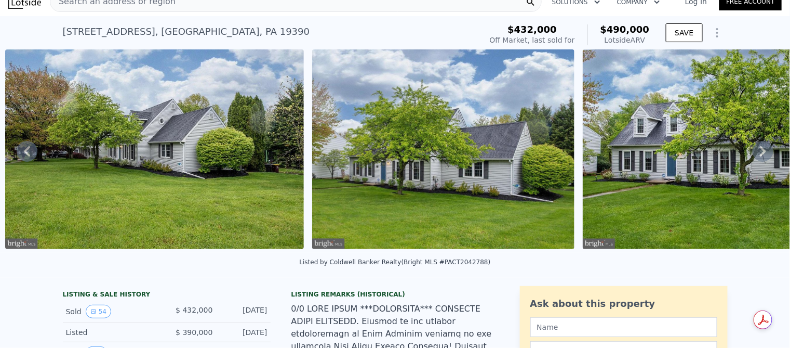
click at [754, 151] on icon at bounding box center [763, 151] width 21 height 21
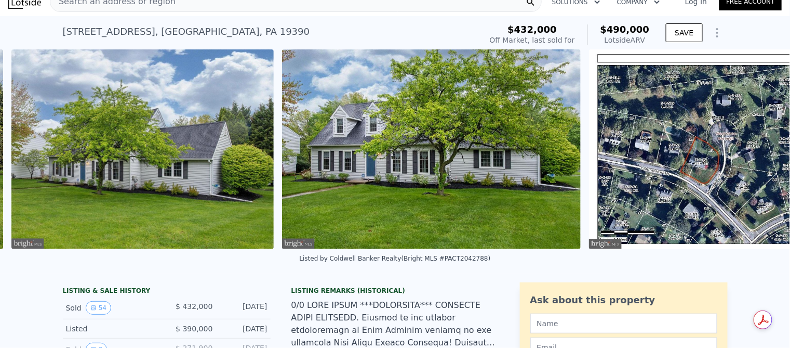
scroll to position [0, 15638]
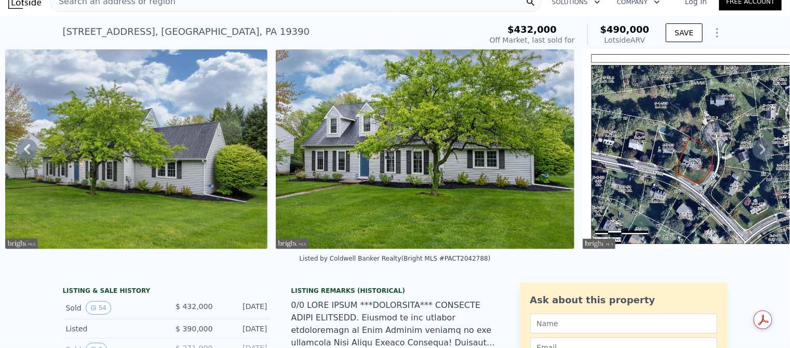
click at [26, 157] on icon at bounding box center [27, 149] width 21 height 21
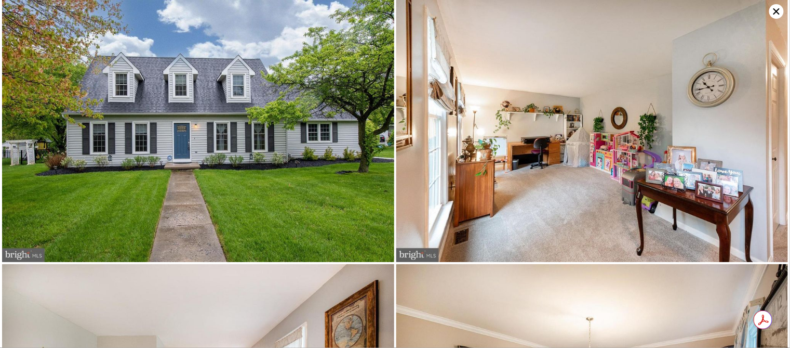
click at [26, 158] on img at bounding box center [198, 131] width 392 height 262
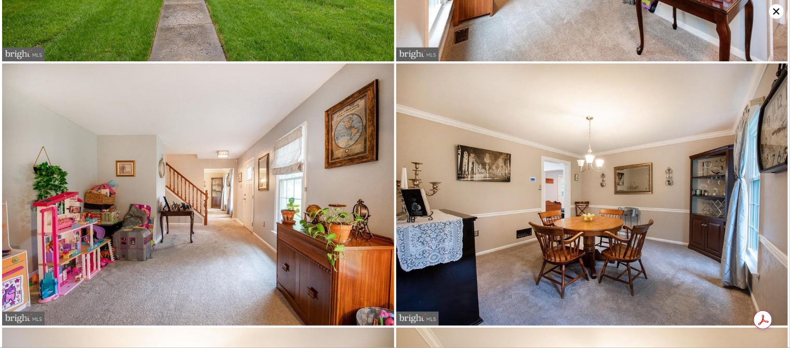
scroll to position [0, 0]
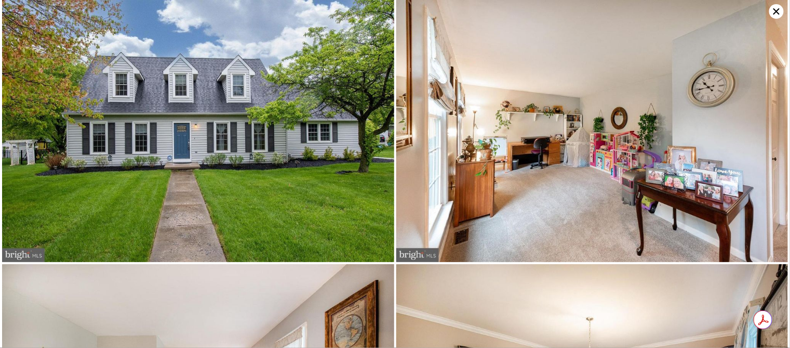
click at [774, 9] on icon at bounding box center [776, 11] width 15 height 15
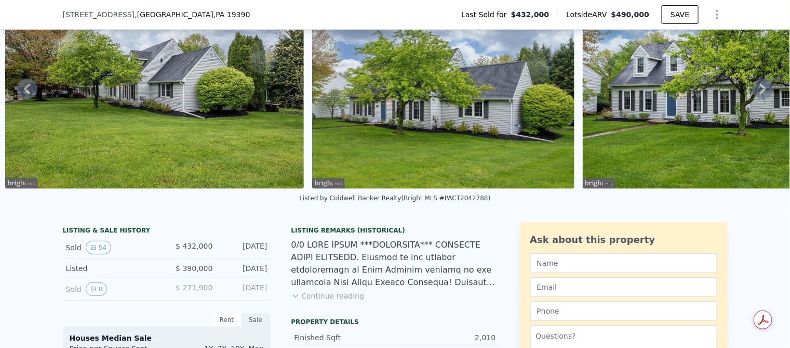
scroll to position [204, 0]
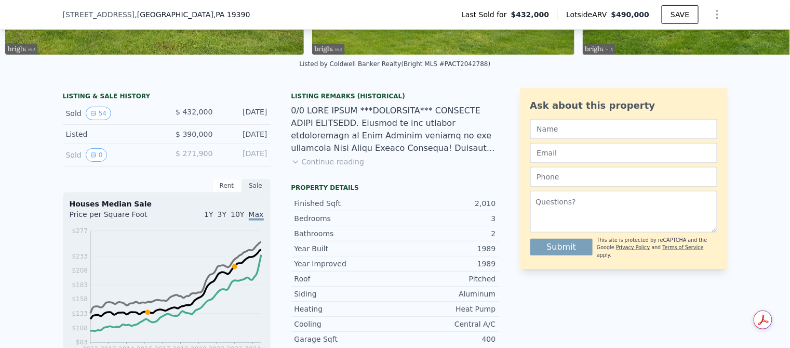
click at [331, 167] on button "Continue reading" at bounding box center [327, 161] width 73 height 10
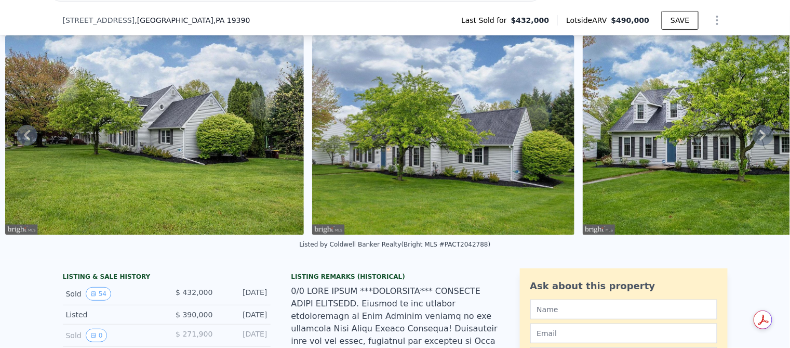
scroll to position [113, 0]
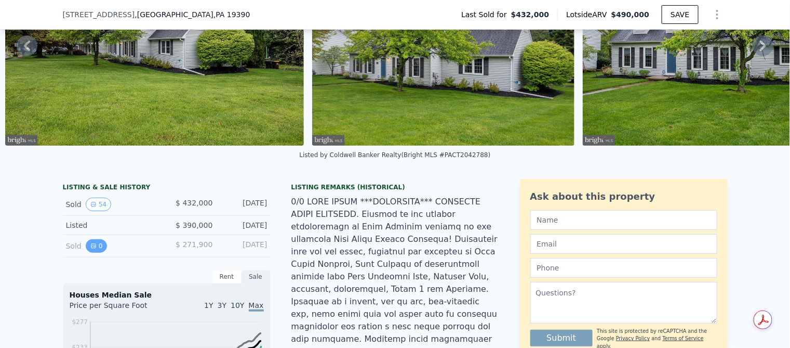
click at [91, 253] on button "0" at bounding box center [97, 246] width 22 height 14
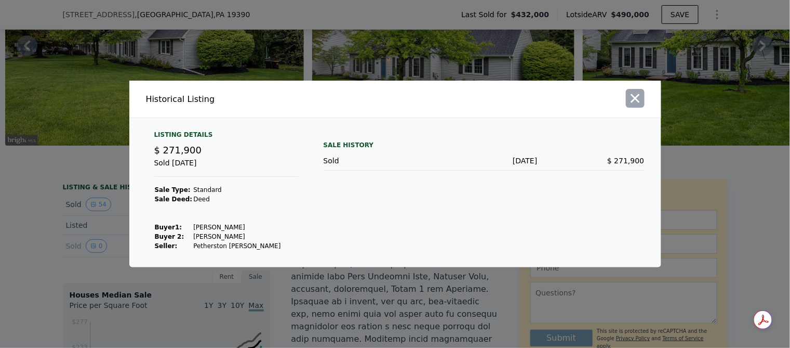
click at [632, 98] on icon "button" at bounding box center [635, 98] width 15 height 15
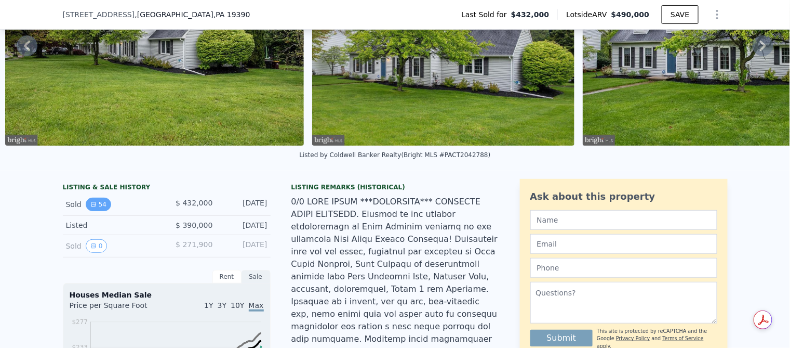
click at [90, 207] on icon "View historical data" at bounding box center [93, 204] width 6 height 6
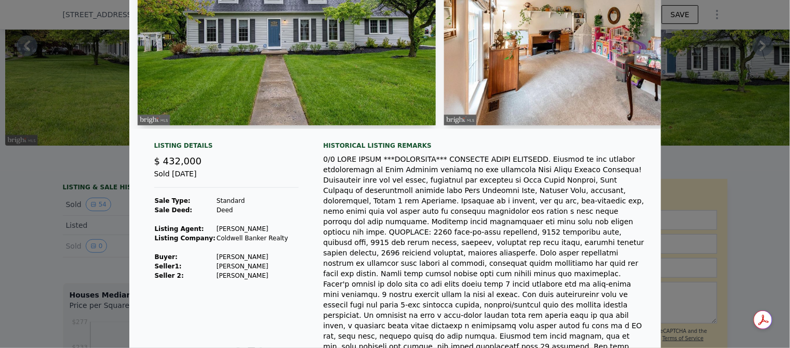
scroll to position [0, 0]
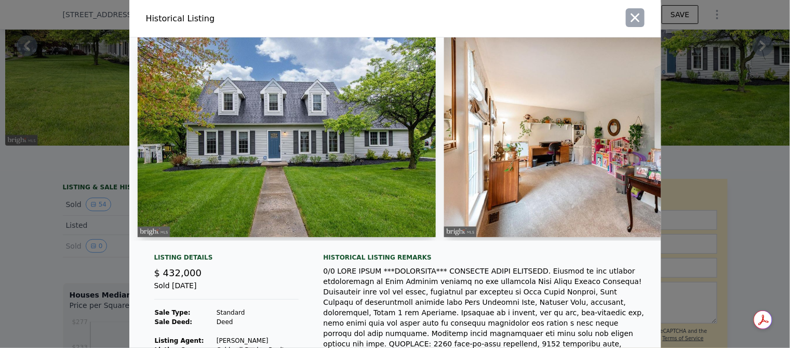
click at [628, 18] on icon "button" at bounding box center [635, 17] width 15 height 15
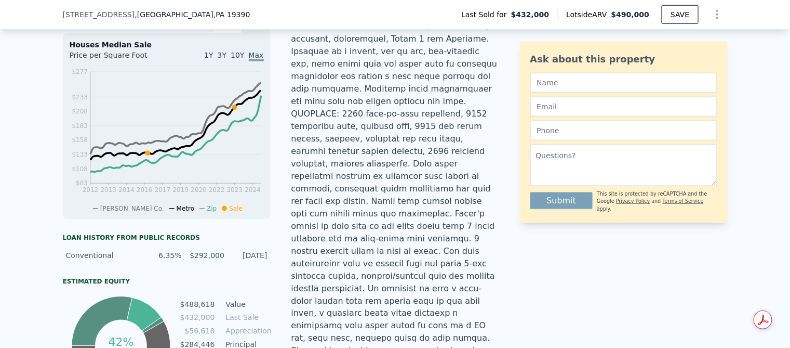
scroll to position [299, 0]
